Goal: Transaction & Acquisition: Download file/media

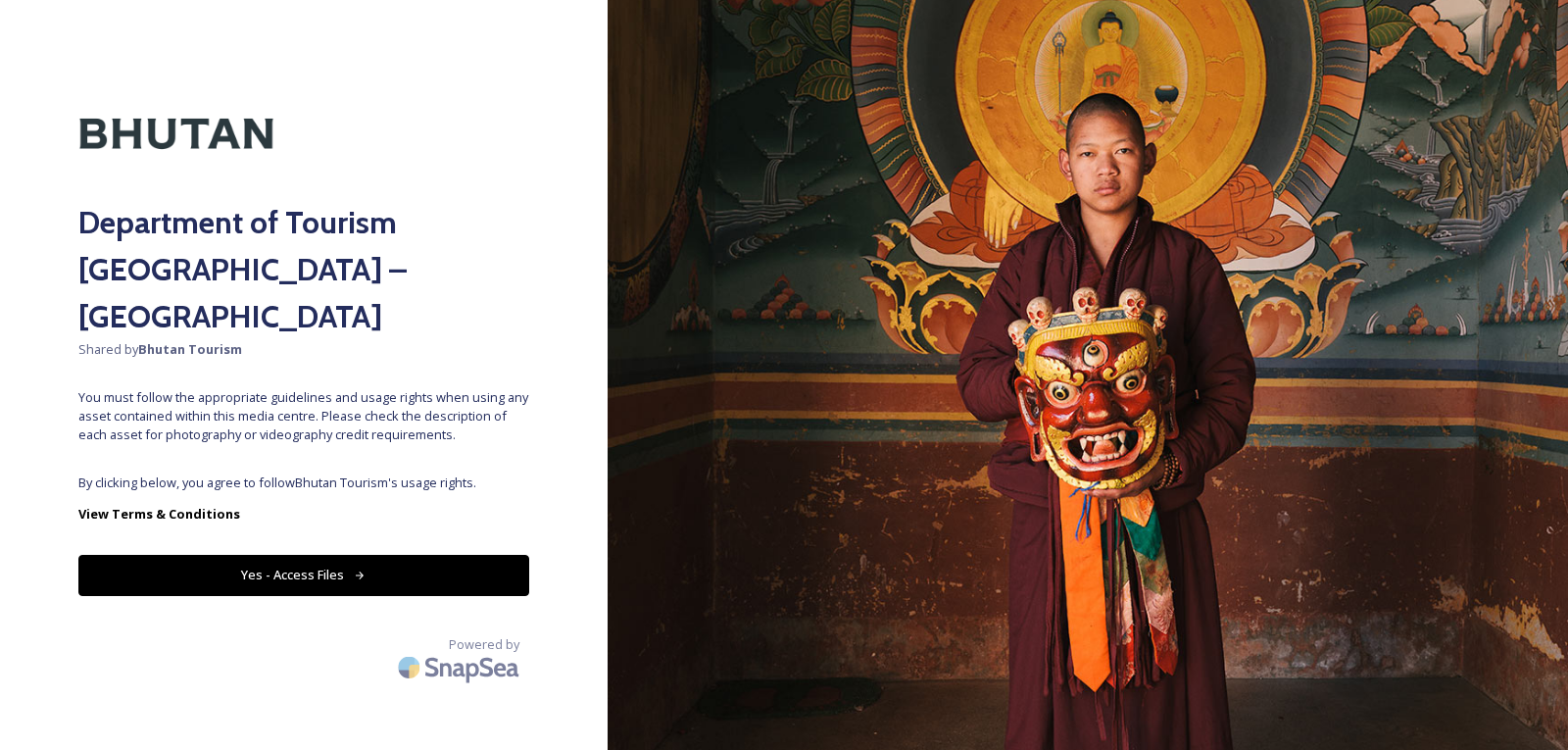
click at [288, 555] on button "Yes - Access Files" at bounding box center [304, 575] width 451 height 40
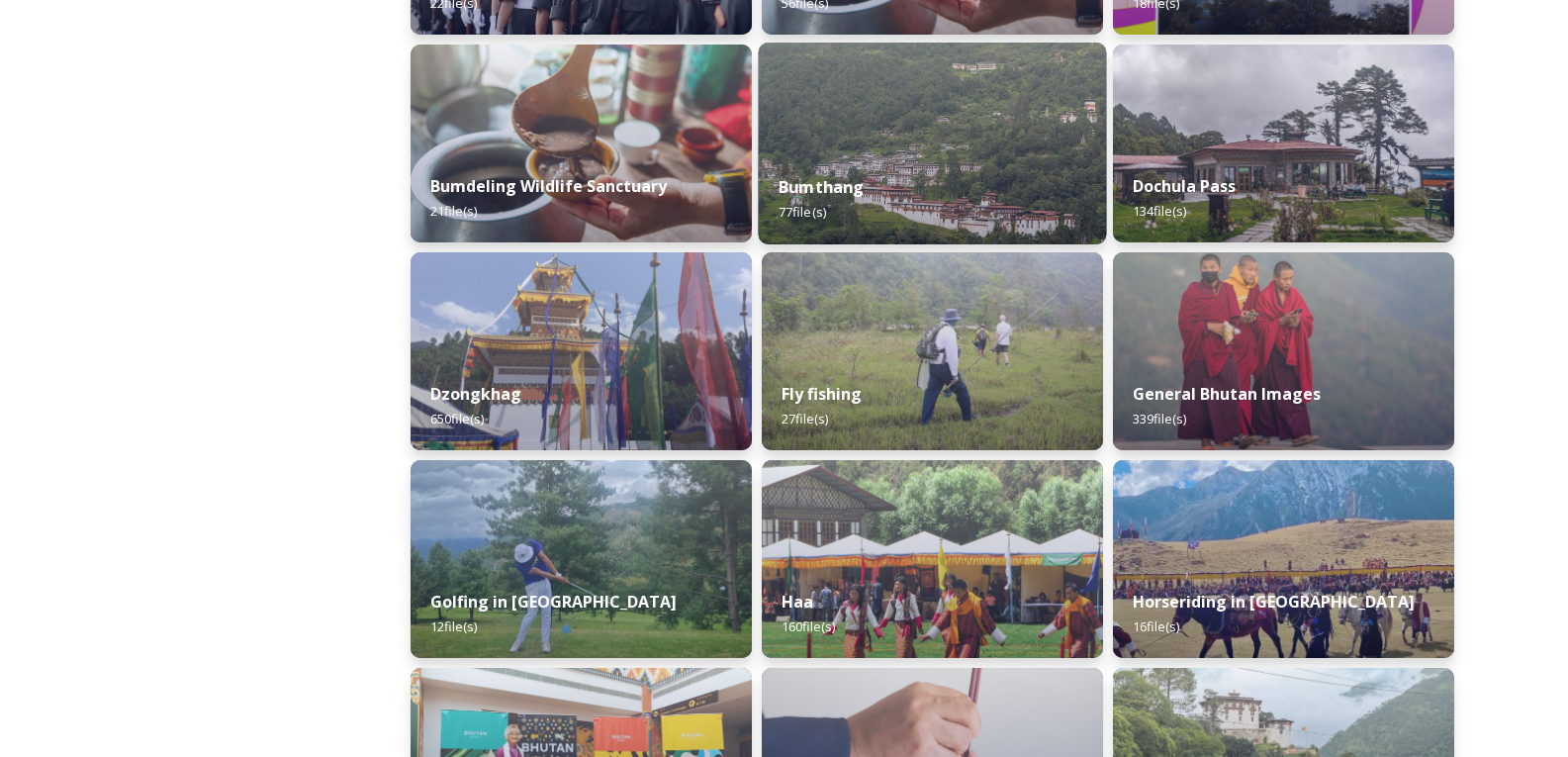
scroll to position [693, 0]
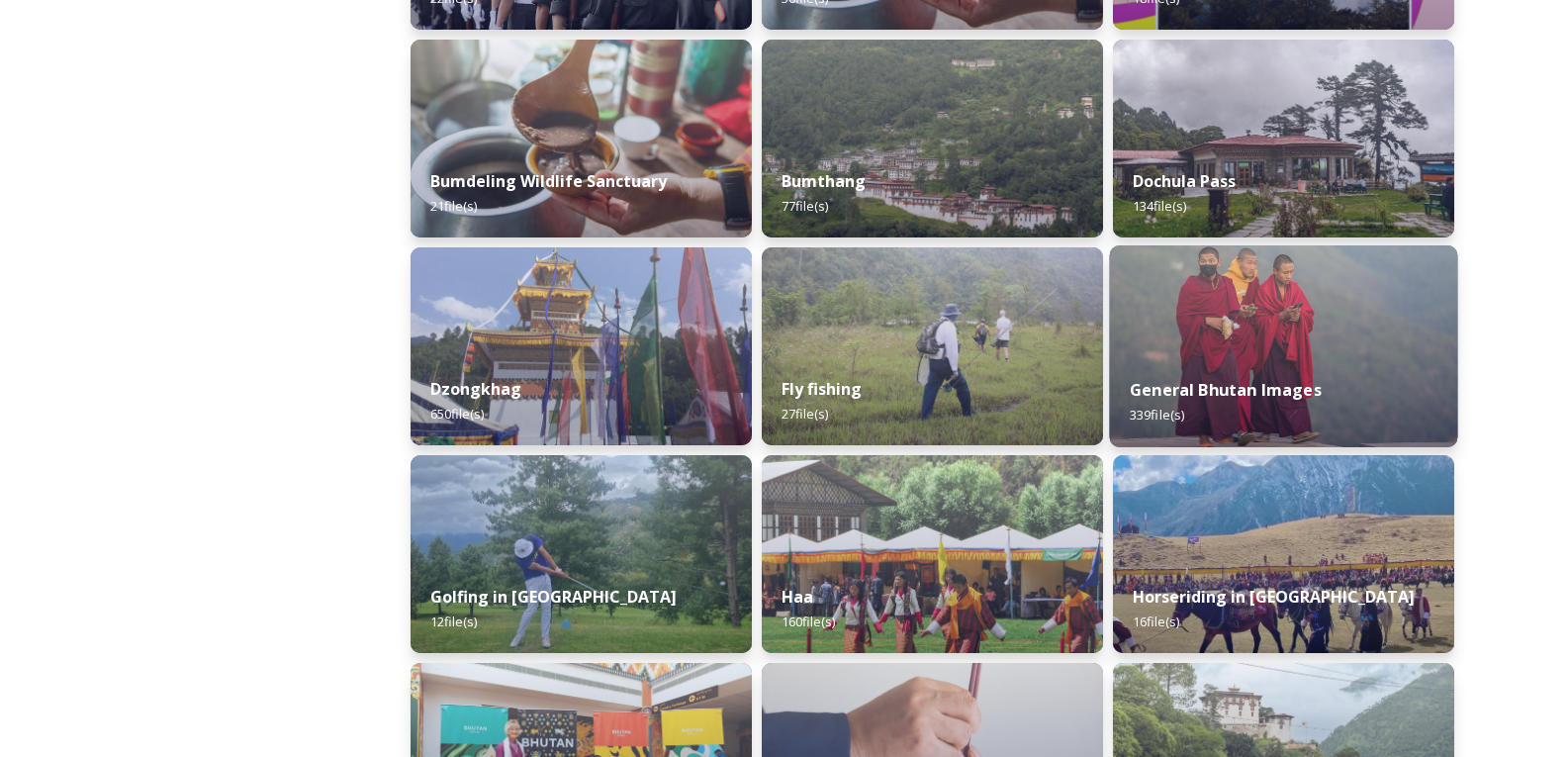
click at [1251, 307] on img at bounding box center [1283, 345] width 348 height 201
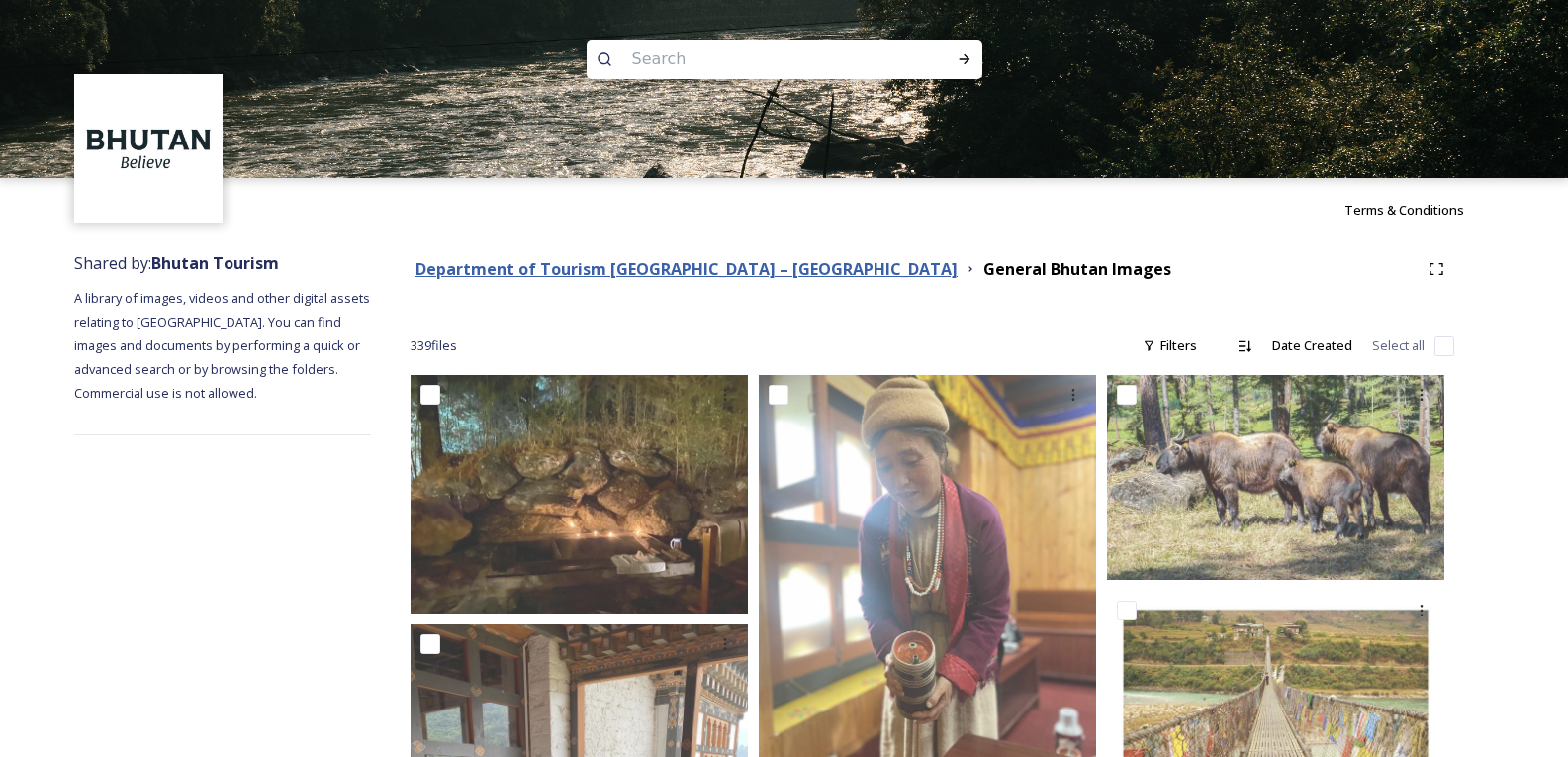
click at [589, 275] on strong "Department of Tourism [GEOGRAPHIC_DATA] – [GEOGRAPHIC_DATA]" at bounding box center [686, 269] width 543 height 22
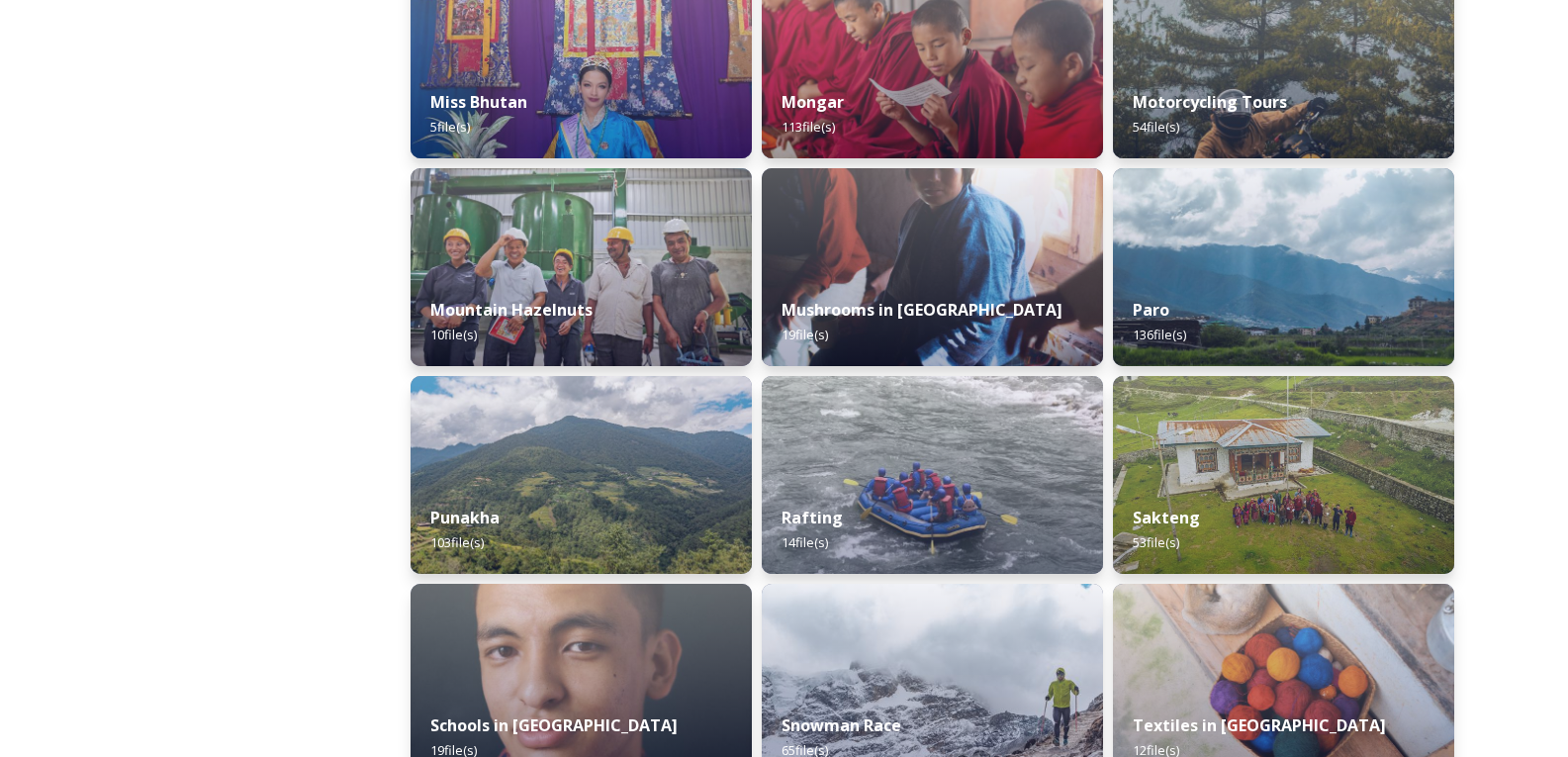
scroll to position [1782, 0]
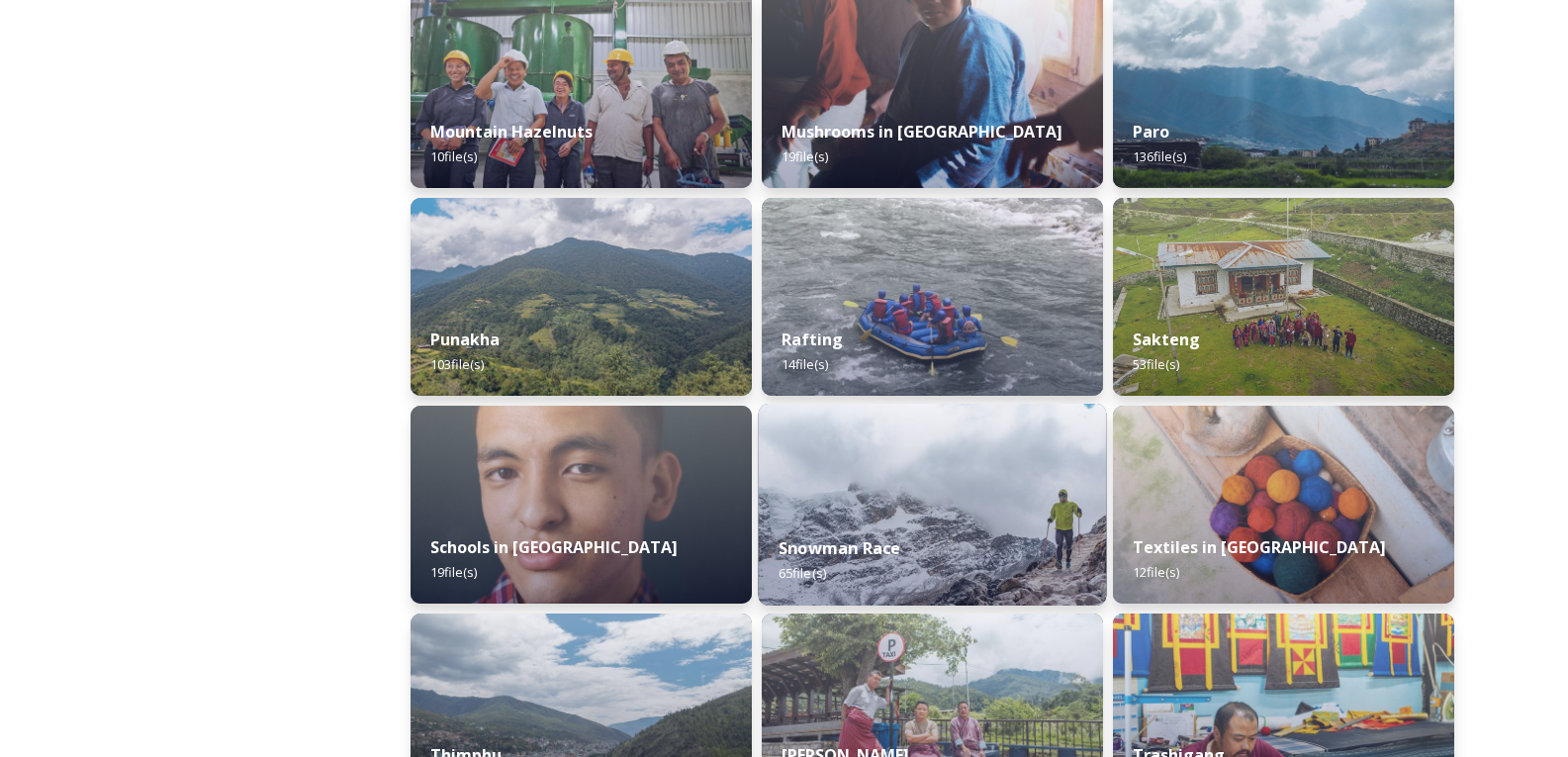
click at [962, 458] on img at bounding box center [932, 504] width 348 height 201
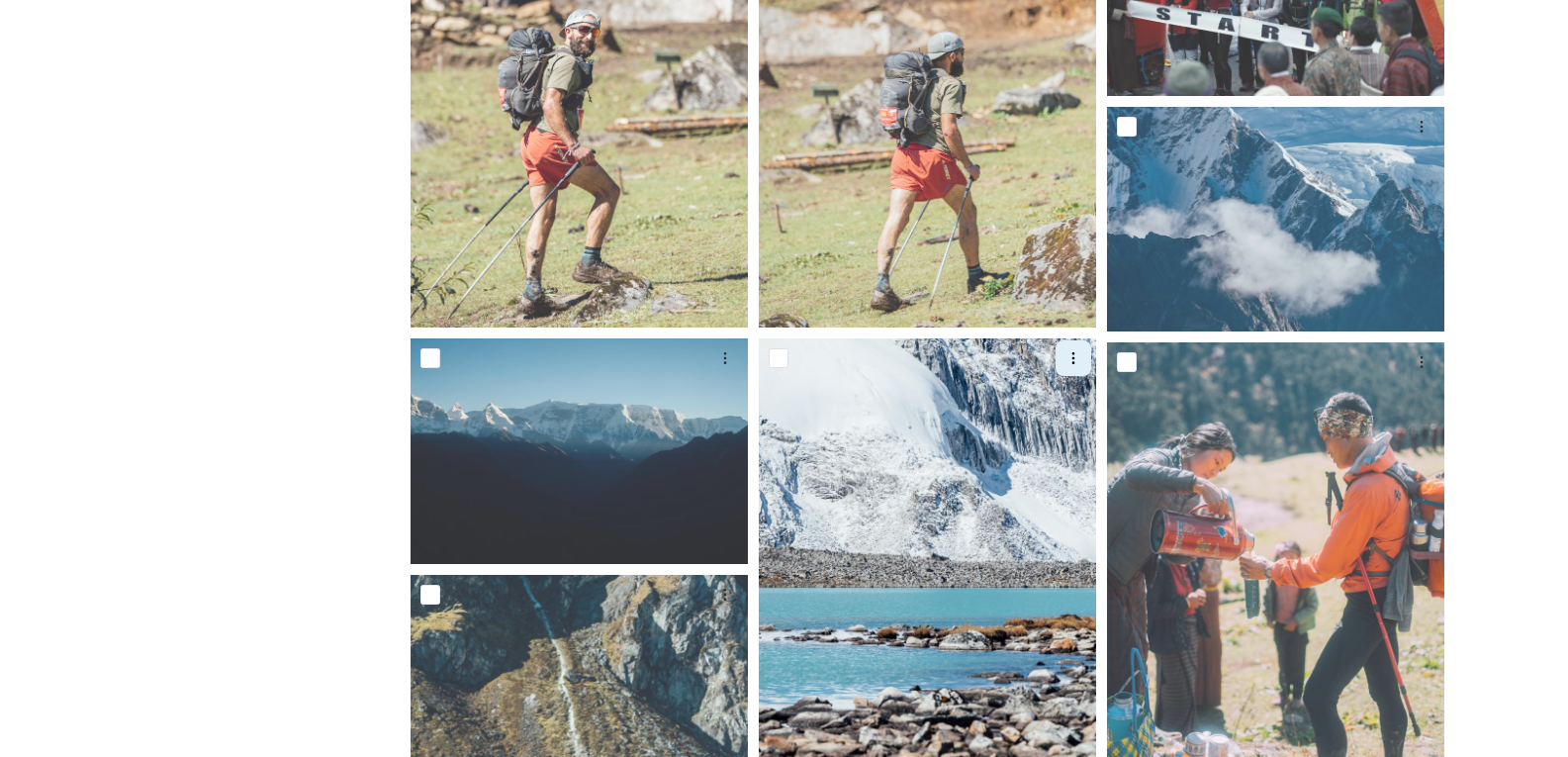
scroll to position [297, 0]
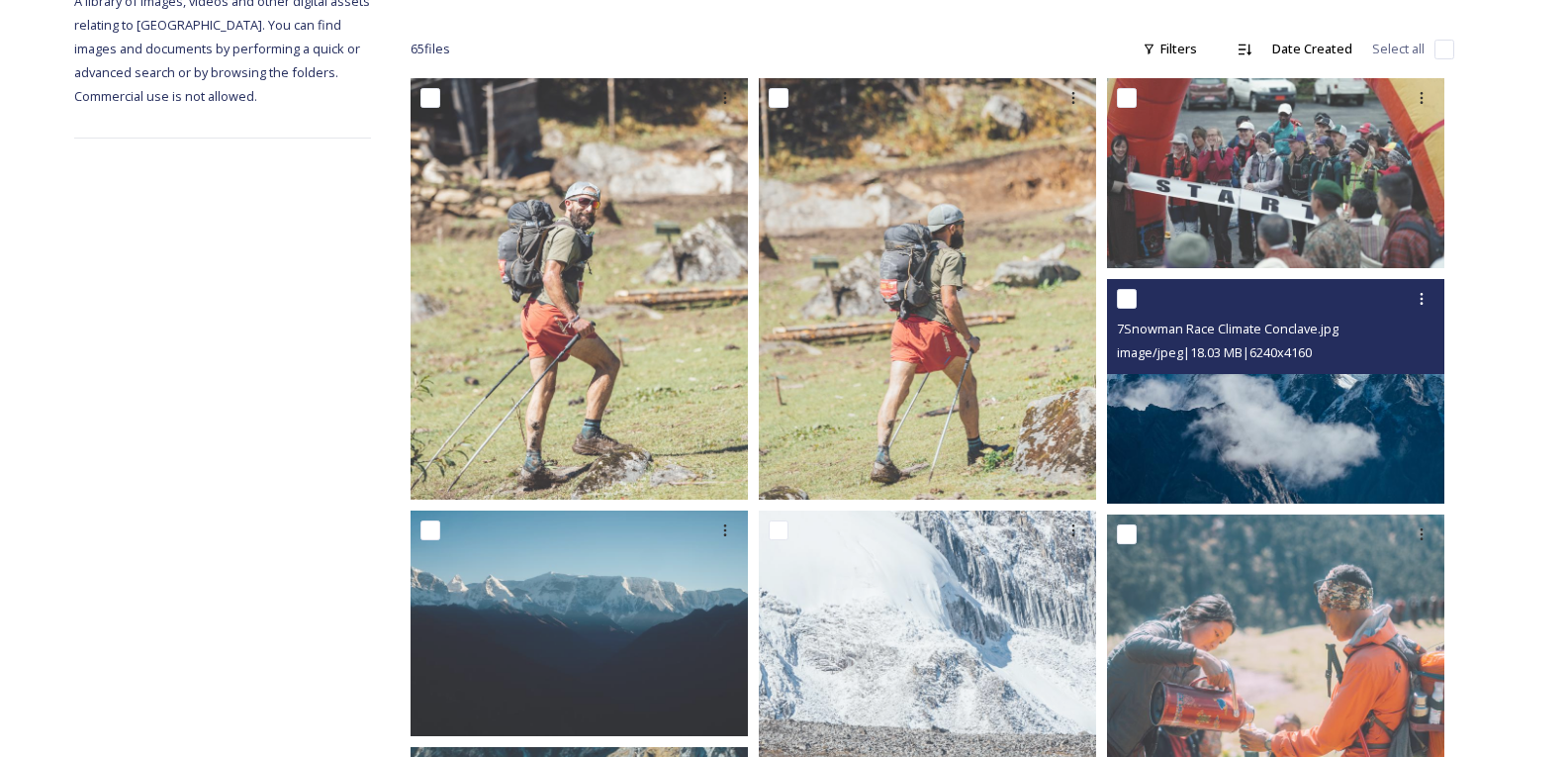
click at [1191, 410] on img at bounding box center [1275, 391] width 337 height 224
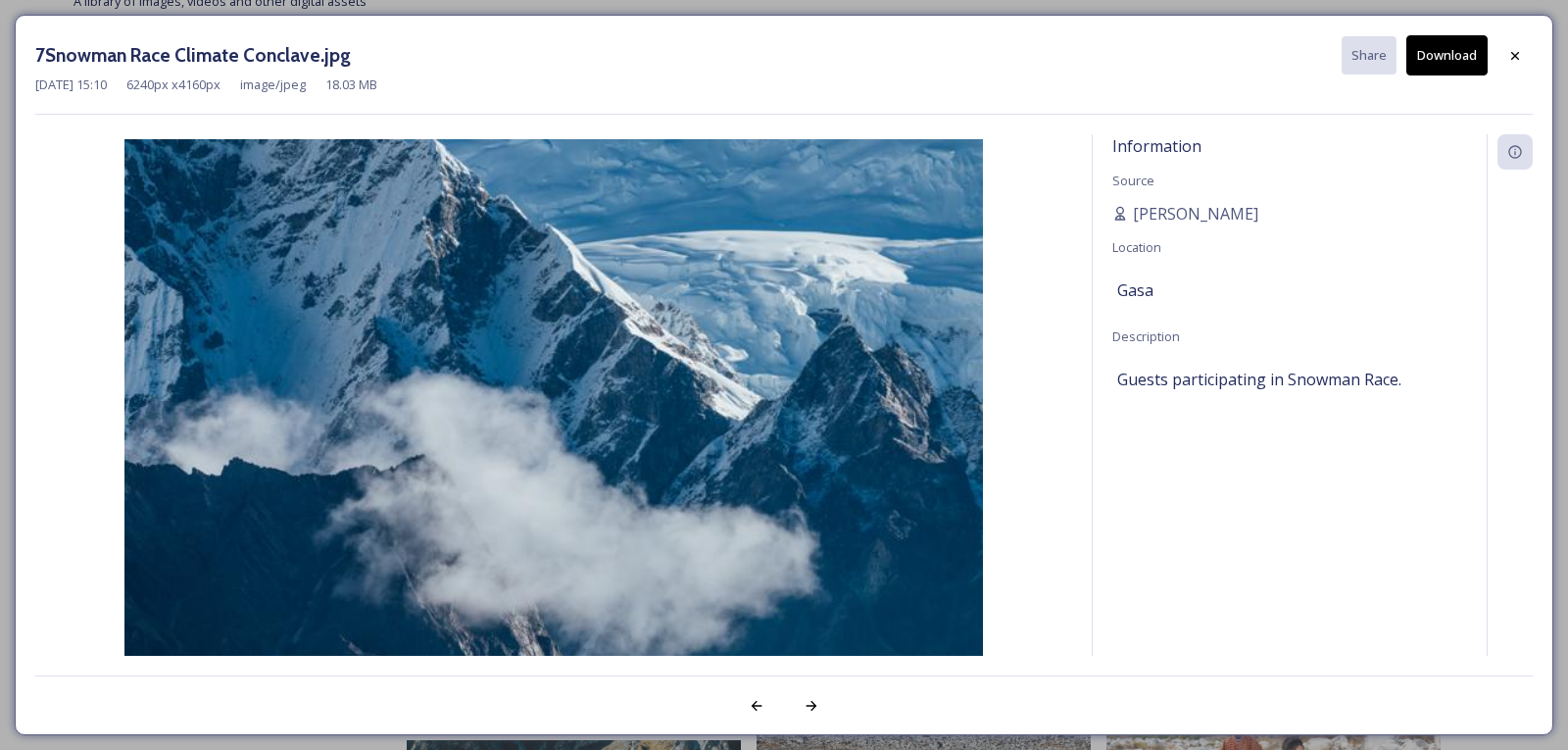
click at [1445, 41] on button "Download" at bounding box center [1446, 55] width 82 height 40
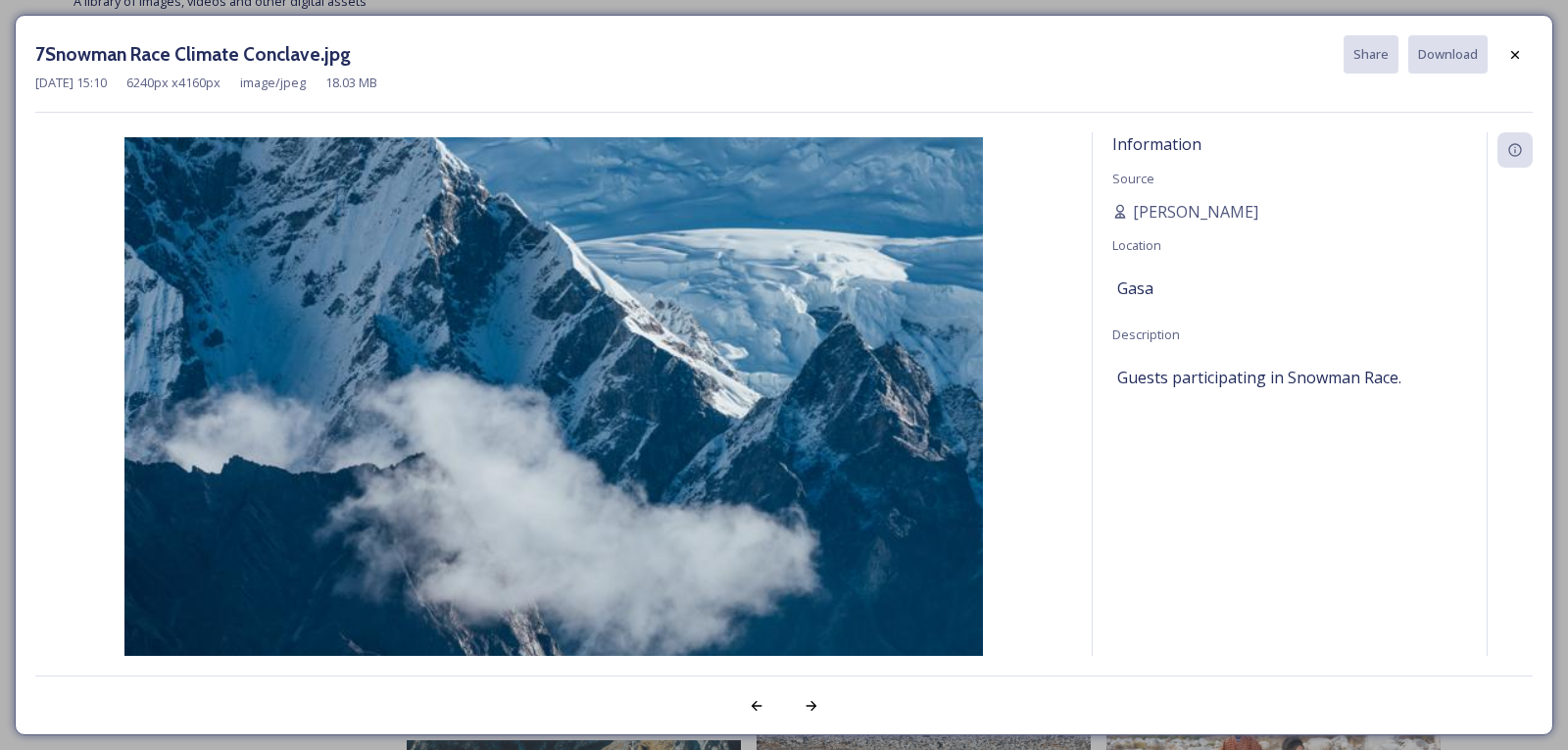
click at [1535, 53] on div "7Snowman Race Climate Conclave.jpg Share Download [DATE] 15:10 6240 px x 4160 p…" at bounding box center [784, 375] width 1539 height 721
click at [1518, 58] on icon at bounding box center [1515, 54] width 8 height 8
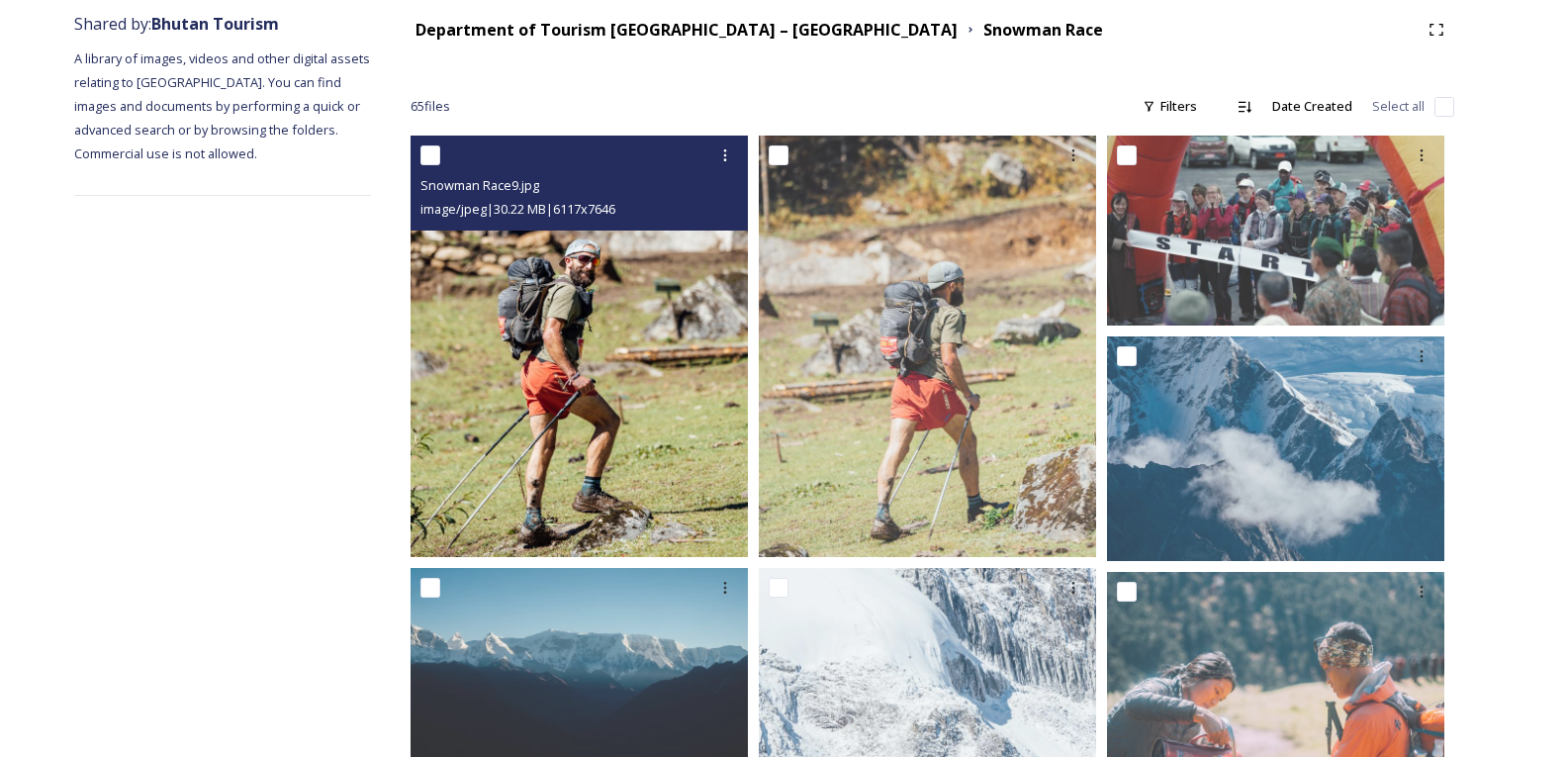
scroll to position [0, 0]
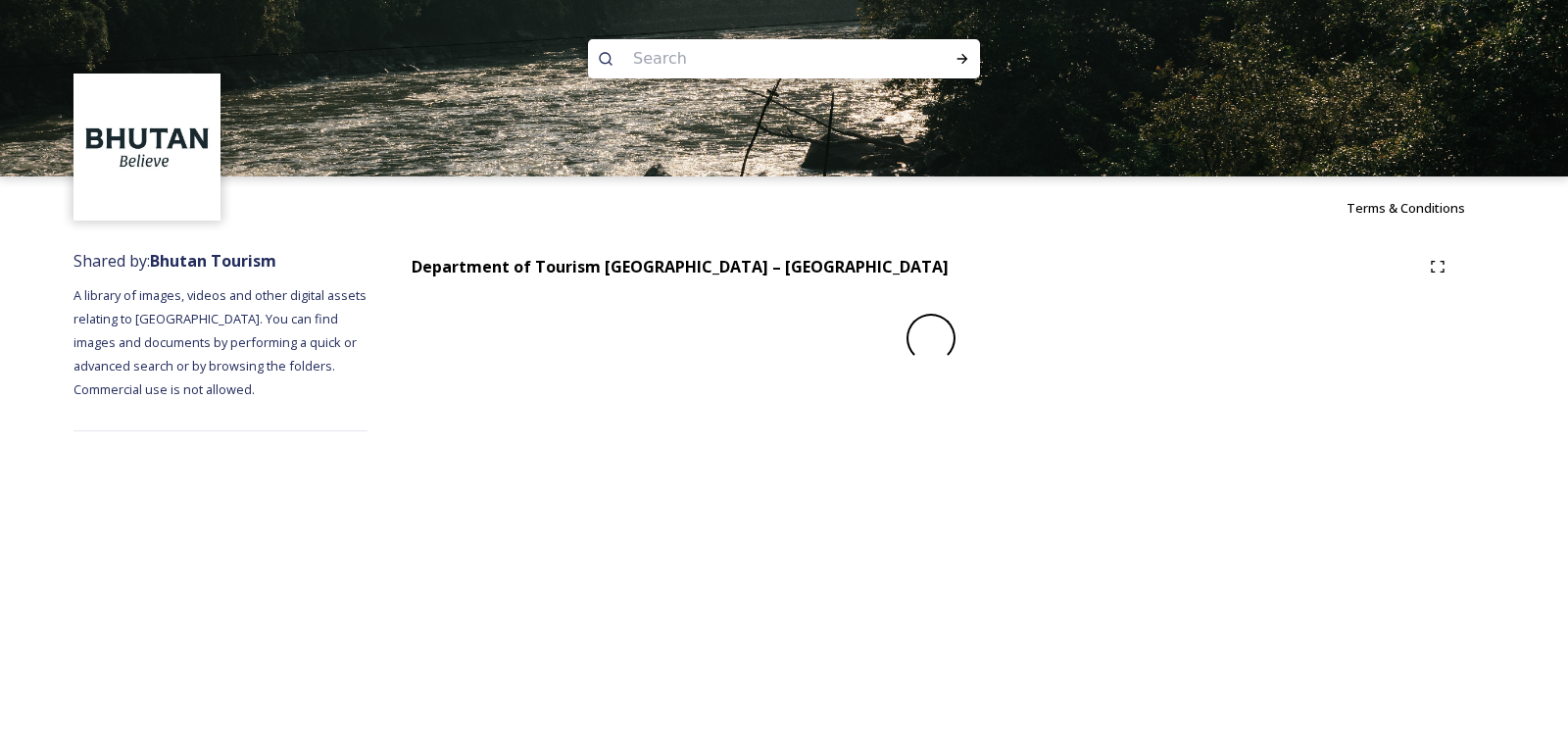
click at [668, 55] on input at bounding box center [756, 59] width 268 height 43
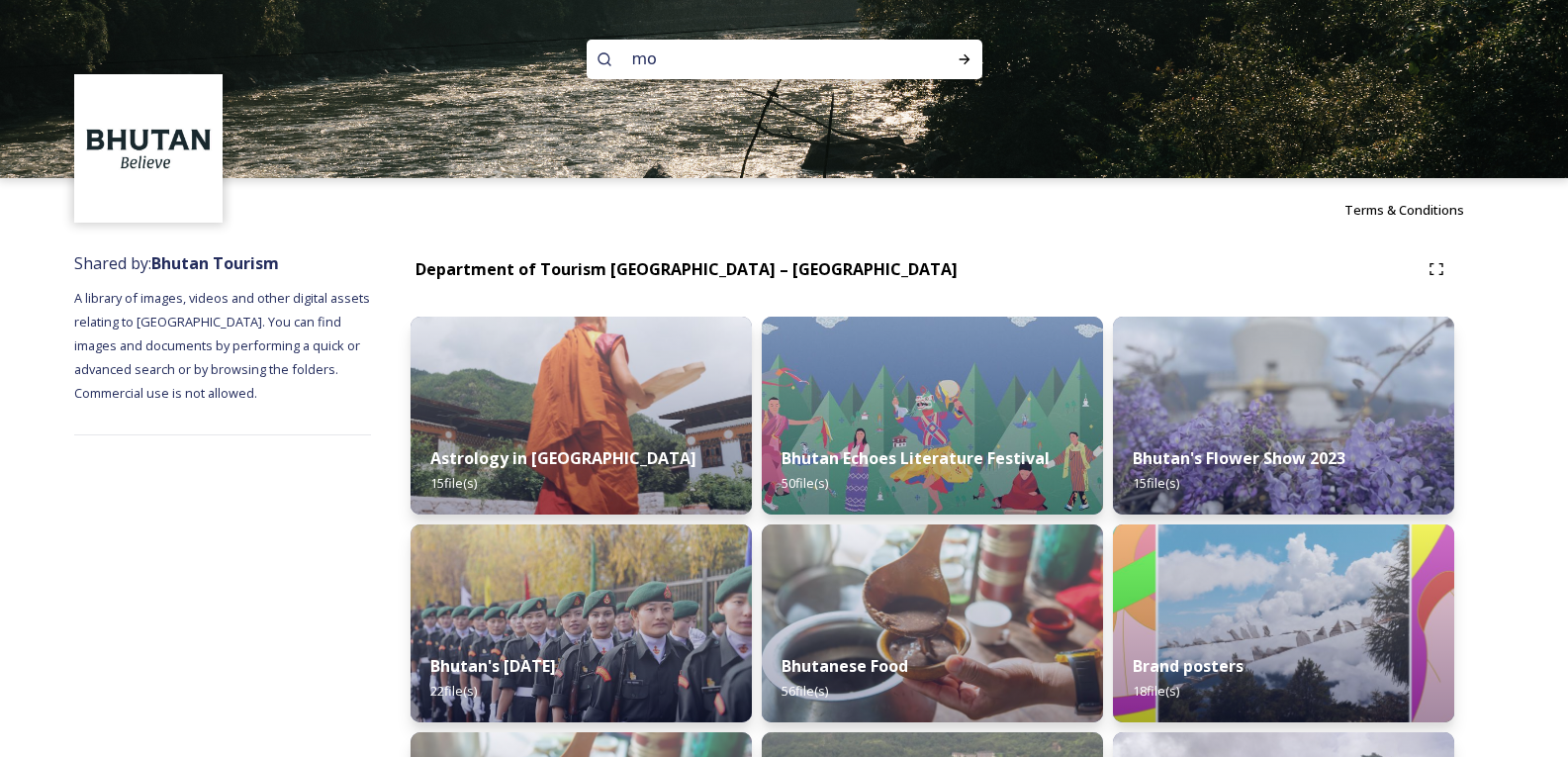
type input "m"
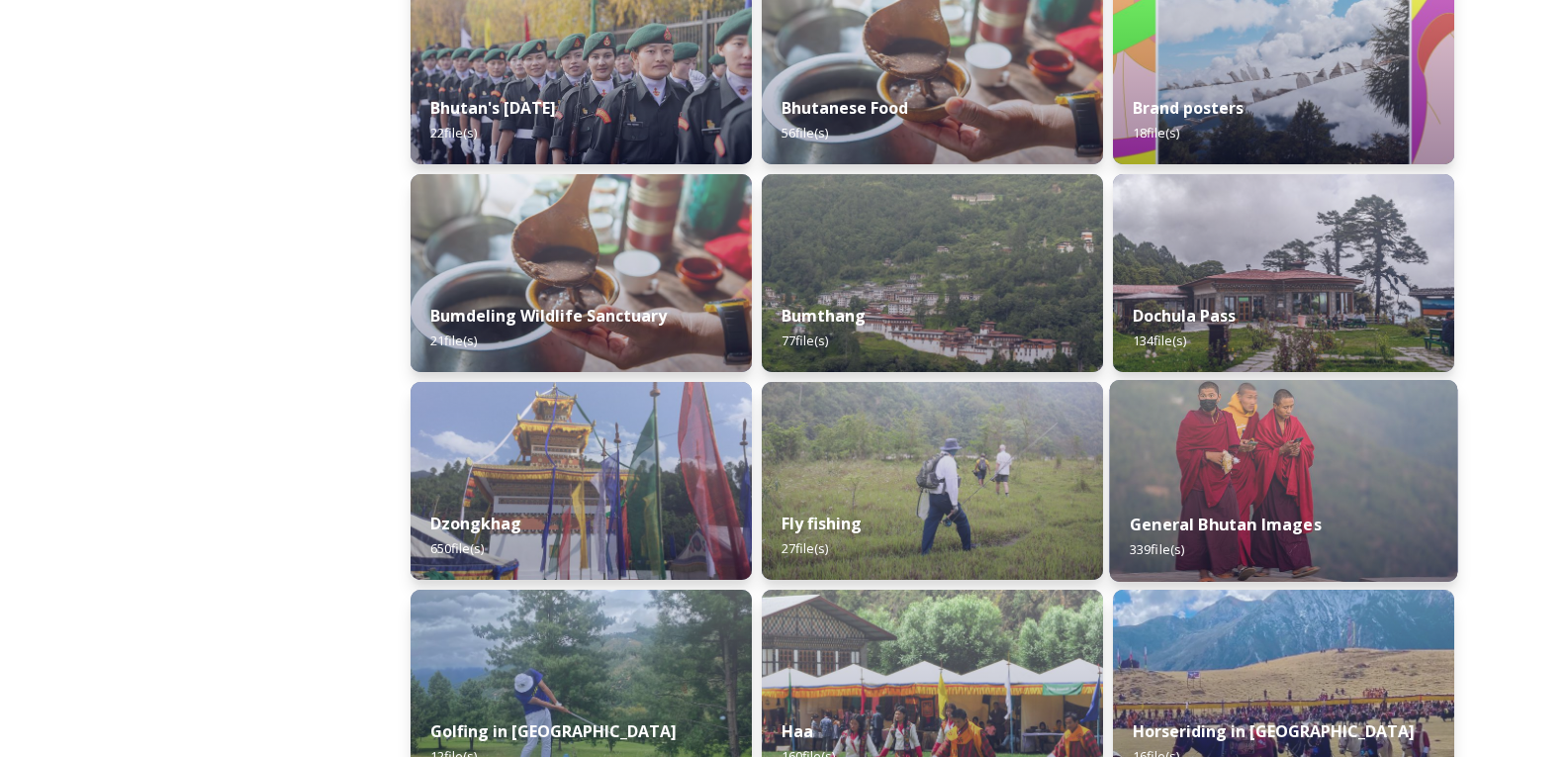
scroll to position [594, 0]
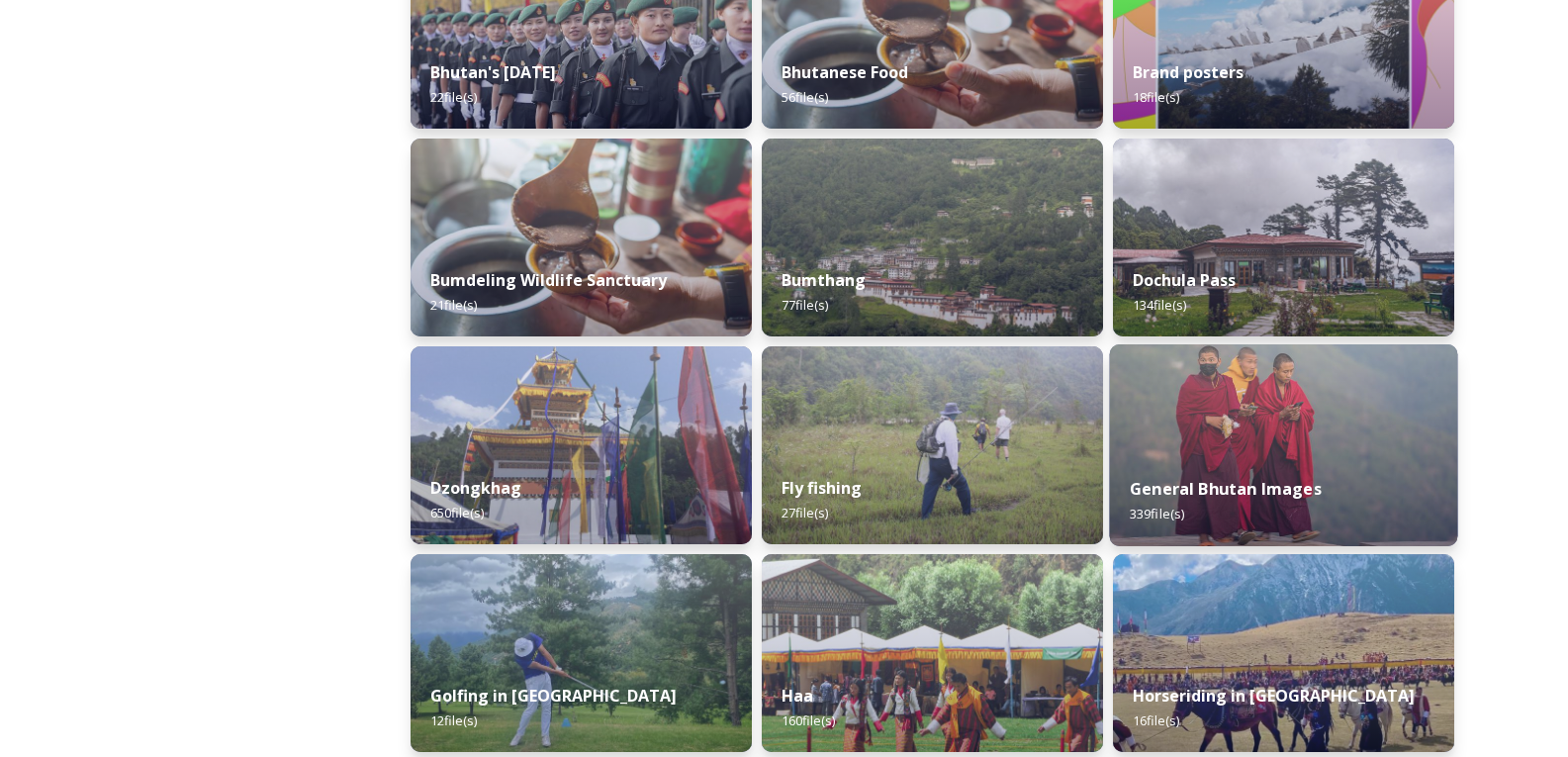
click at [1244, 419] on img at bounding box center [1283, 444] width 348 height 201
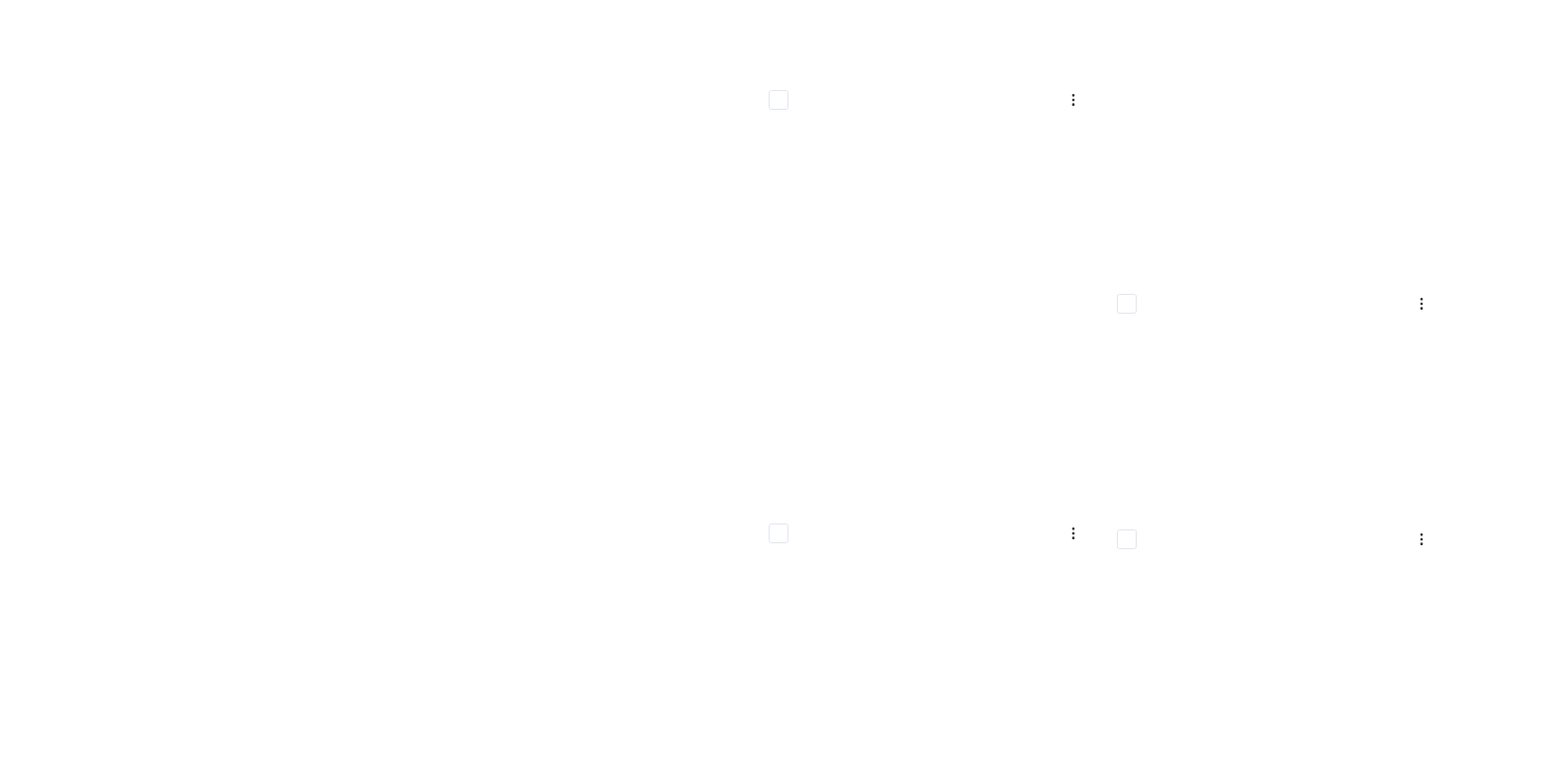
scroll to position [40972, 0]
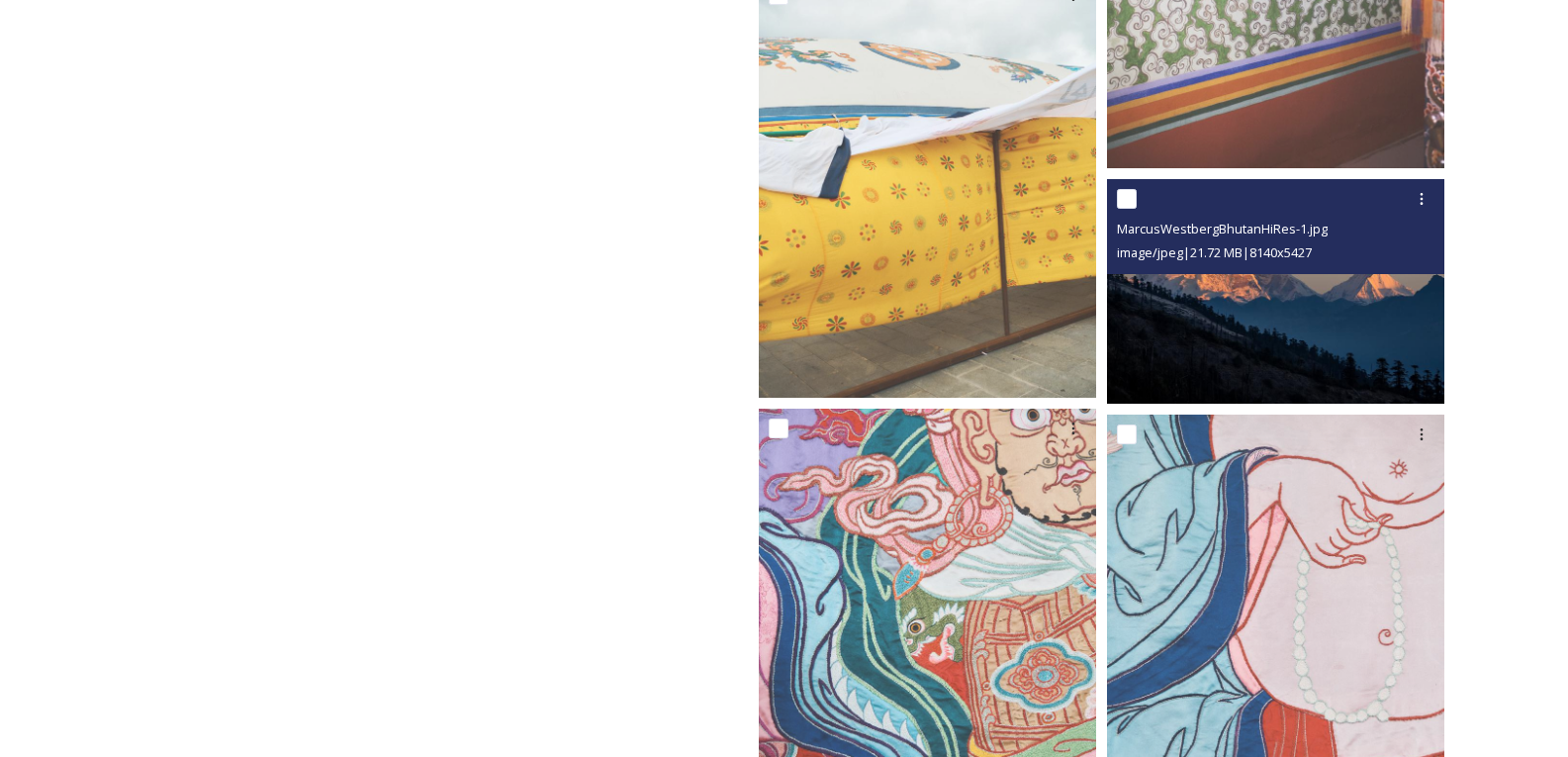
click at [1227, 307] on img at bounding box center [1275, 292] width 337 height 224
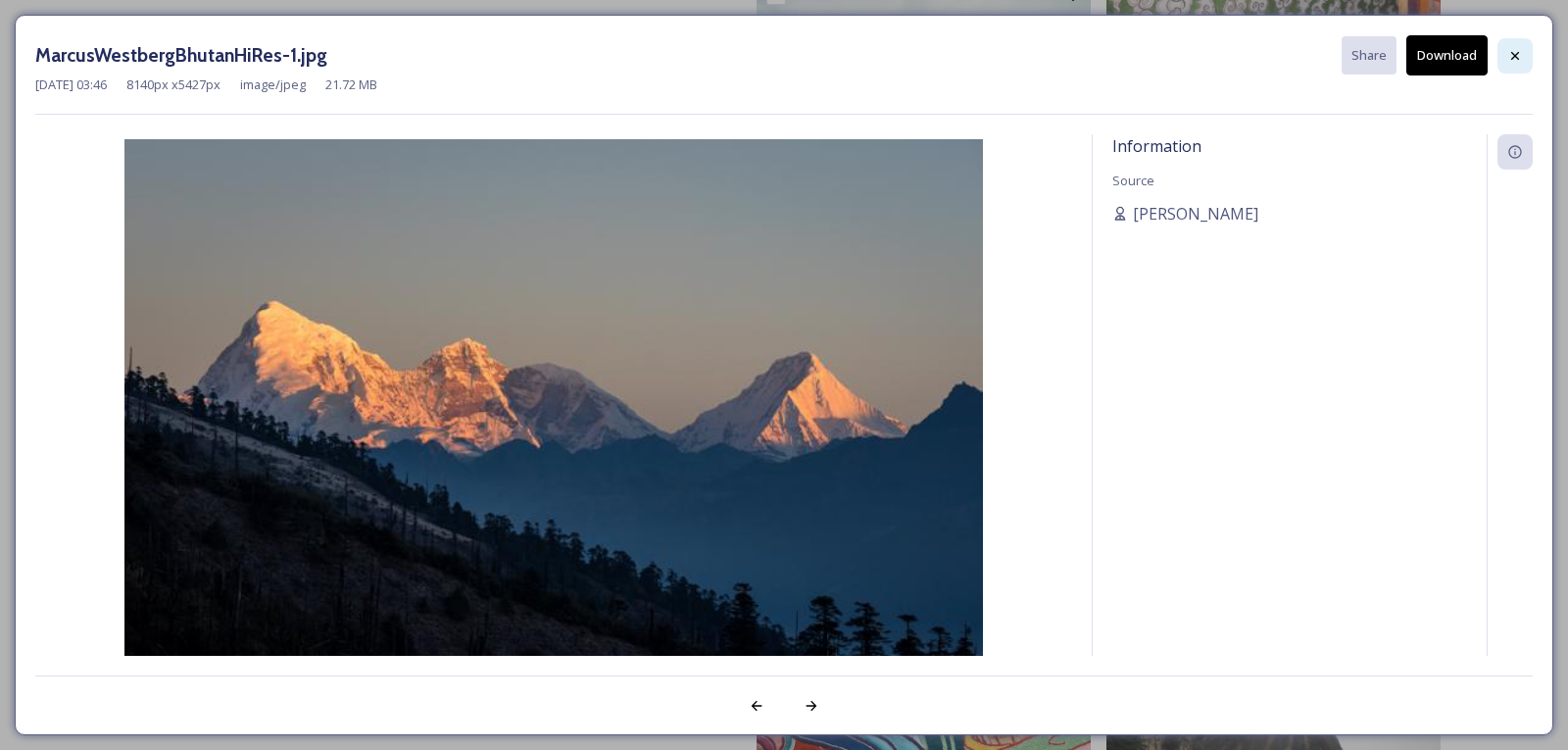
click at [1511, 57] on icon at bounding box center [1515, 56] width 16 height 16
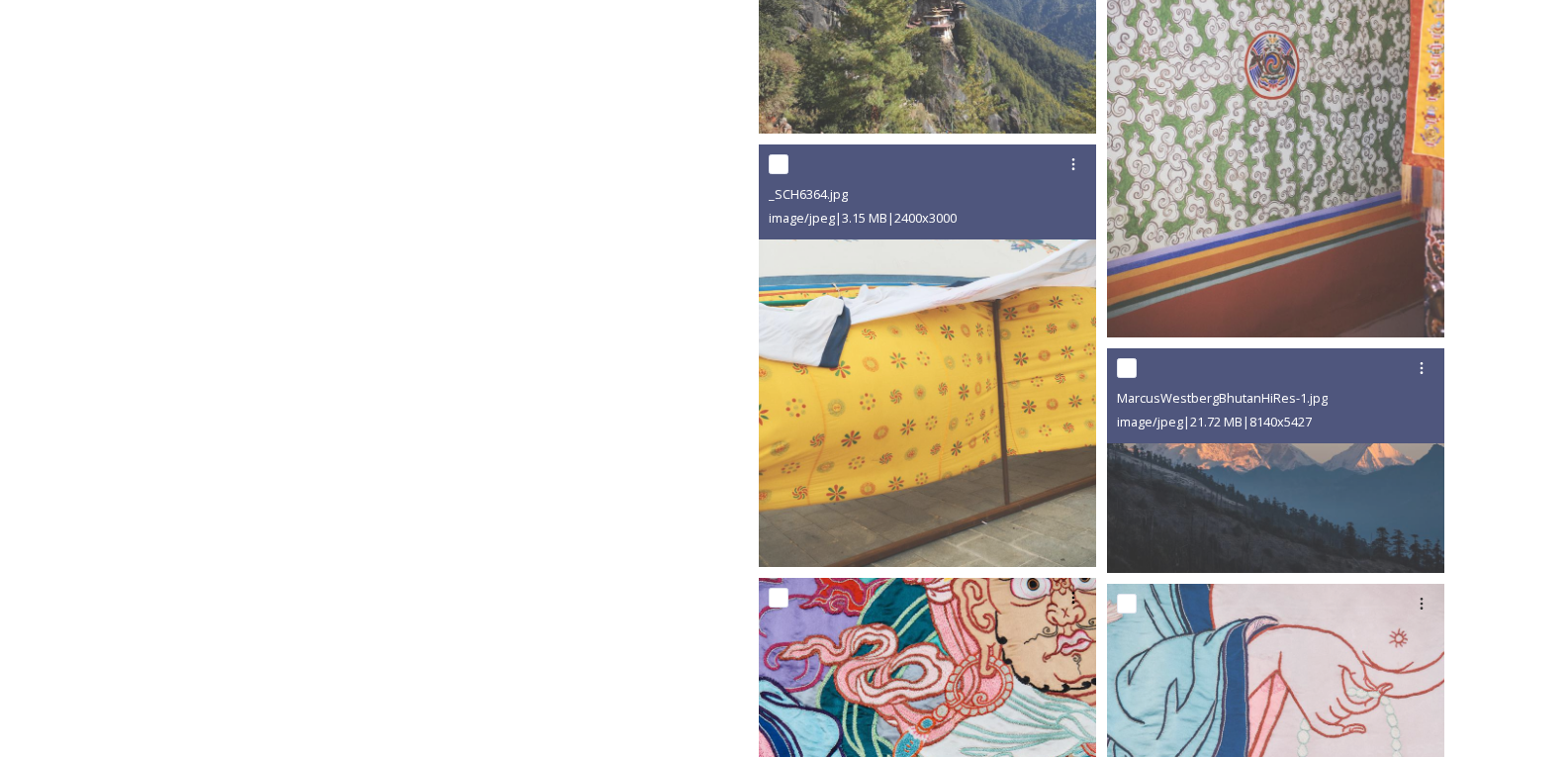
scroll to position [40676, 0]
